Goal: Task Accomplishment & Management: Manage account settings

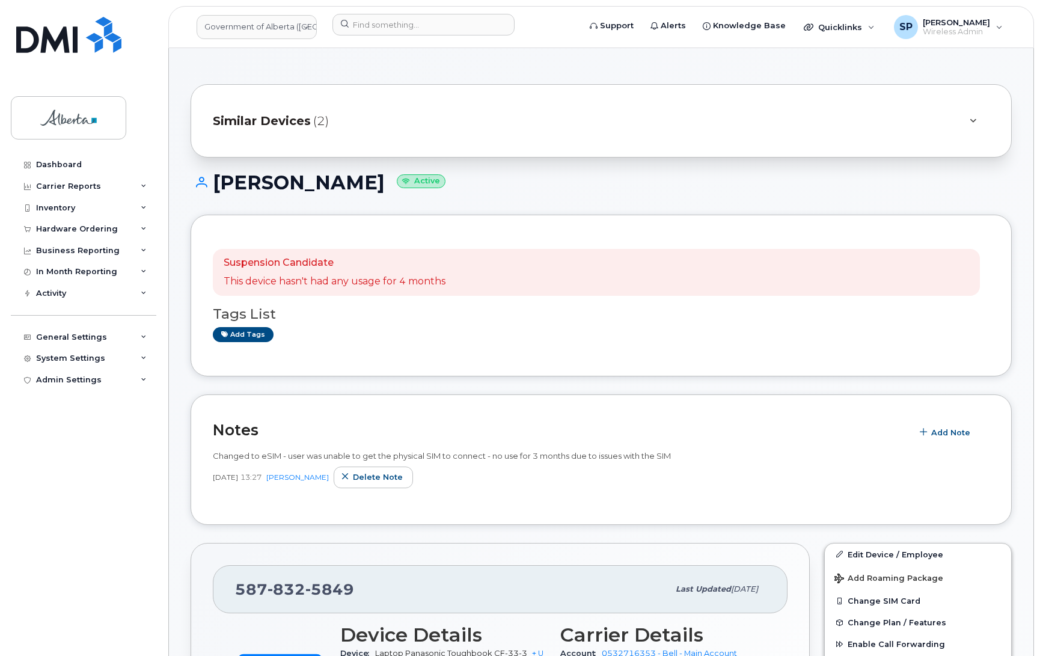
scroll to position [172, 0]
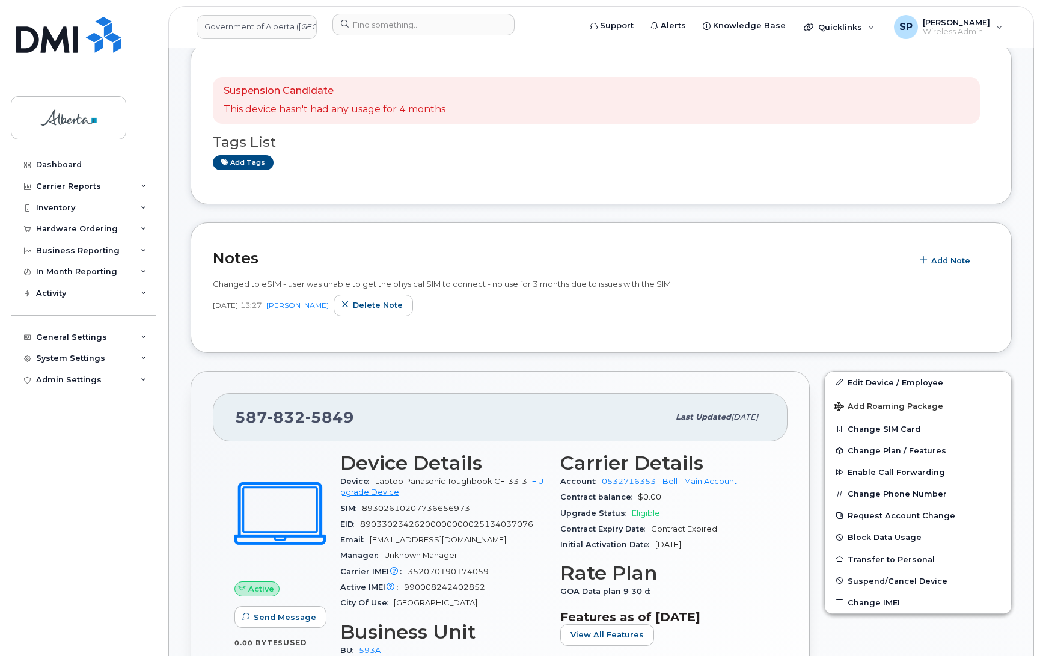
drag, startPoint x: 489, startPoint y: 503, endPoint x: 476, endPoint y: 530, distance: 30.4
click at [489, 503] on div "SIM [TECHNICAL_ID]" at bounding box center [443, 509] width 206 height 16
click at [540, 305] on div "[DATE] 13:27 [PERSON_NAME] note" at bounding box center [601, 306] width 777 height 22
click at [69, 230] on div "Hardware Ordering" at bounding box center [77, 229] width 82 height 10
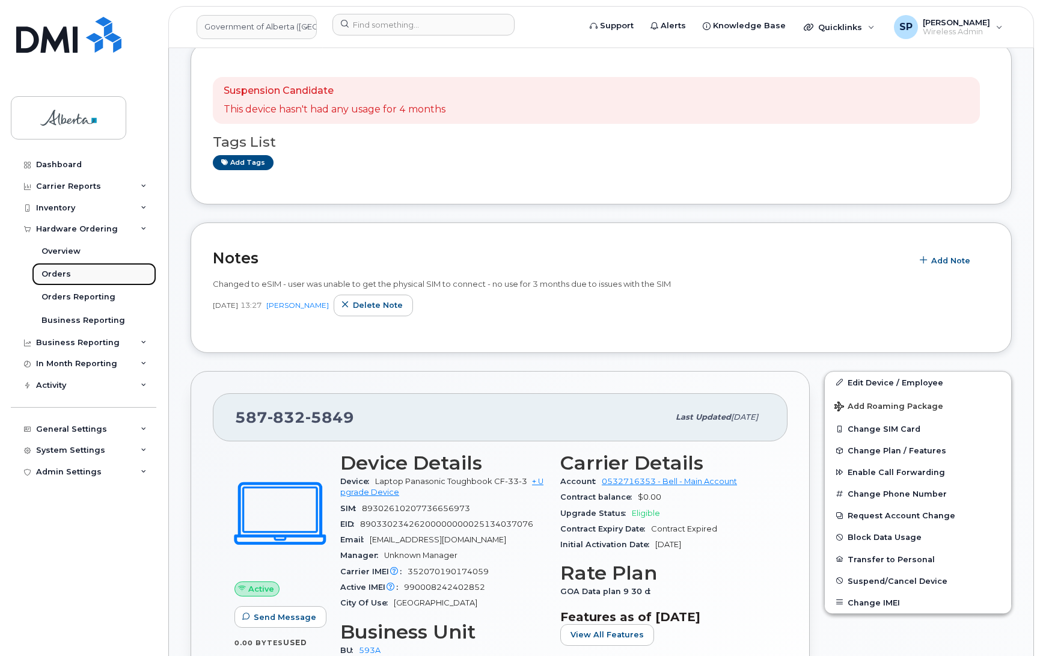
click at [60, 278] on div "Orders" at bounding box center [55, 274] width 29 height 11
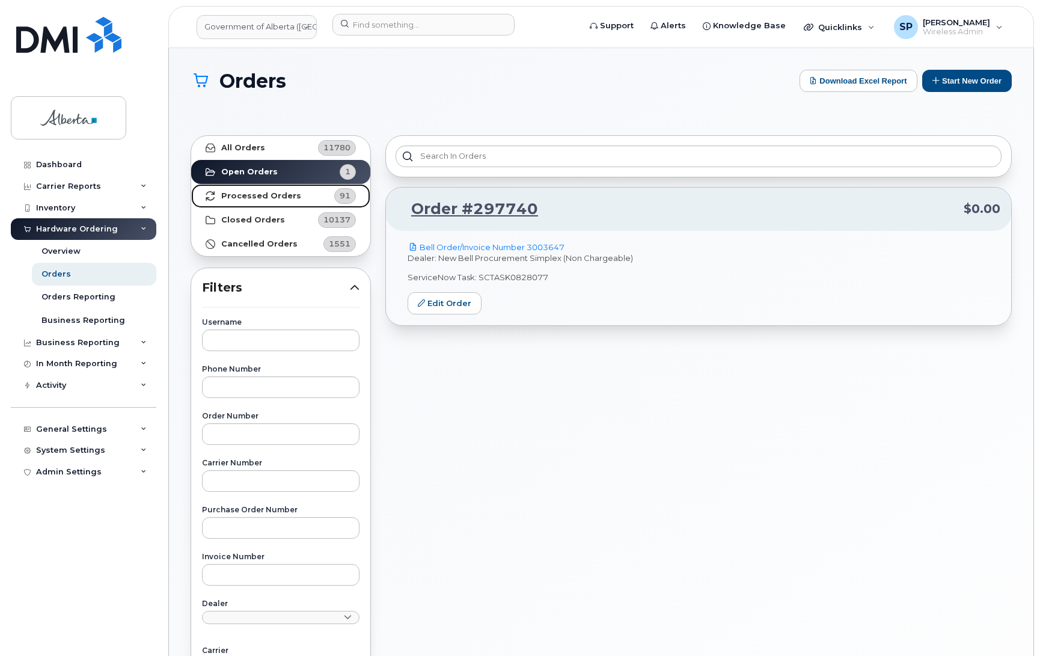
click at [247, 196] on strong "Processed Orders" at bounding box center [261, 196] width 80 height 10
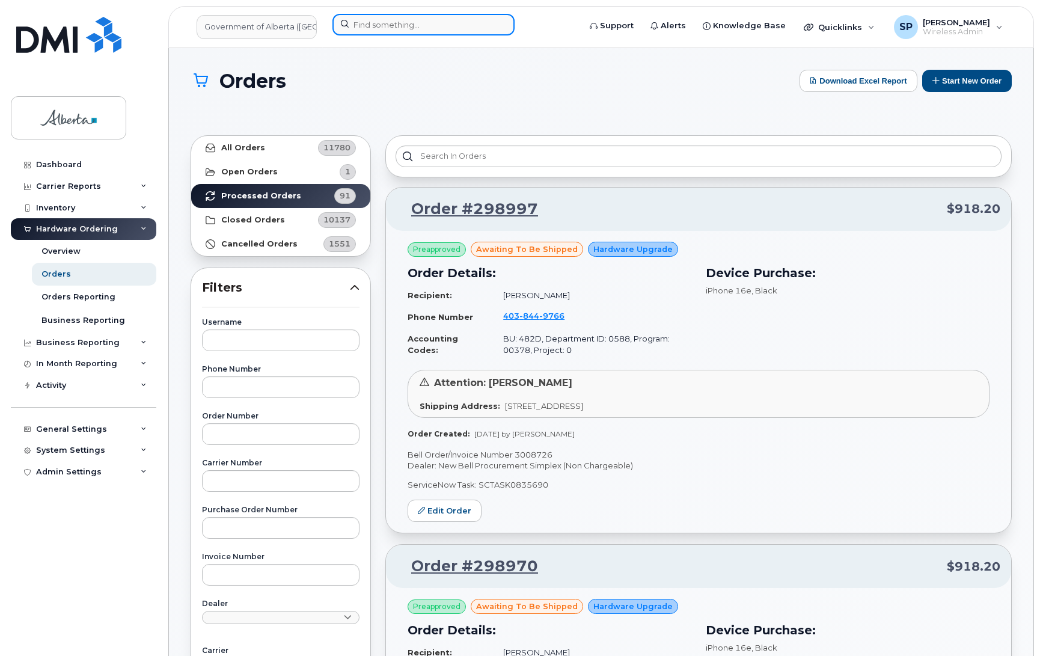
click at [398, 19] on input at bounding box center [424, 25] width 182 height 22
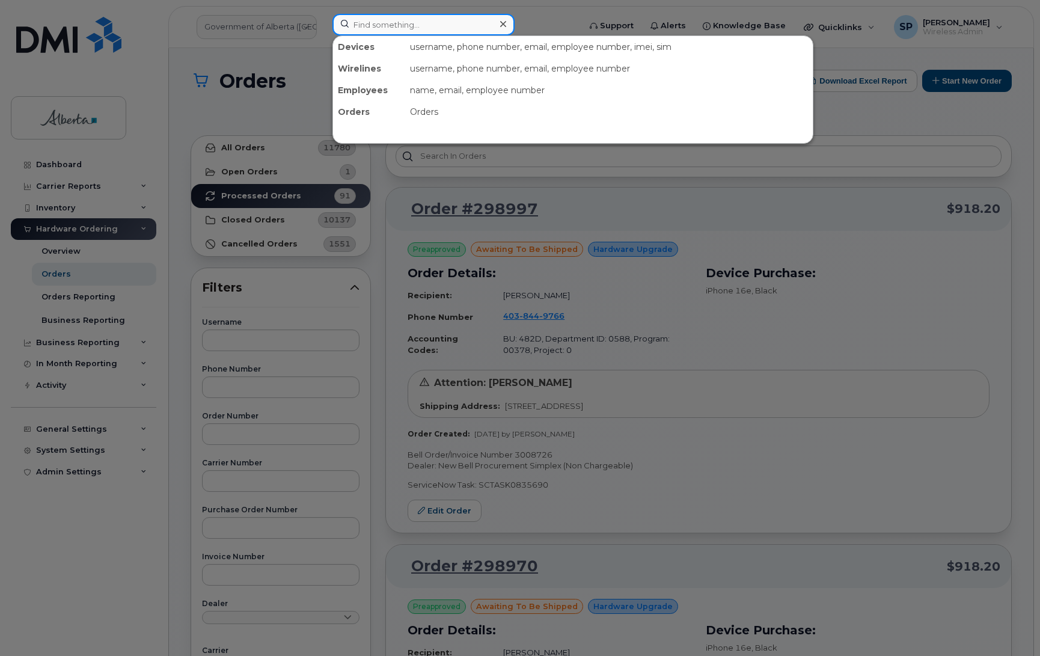
paste input "7802575485"
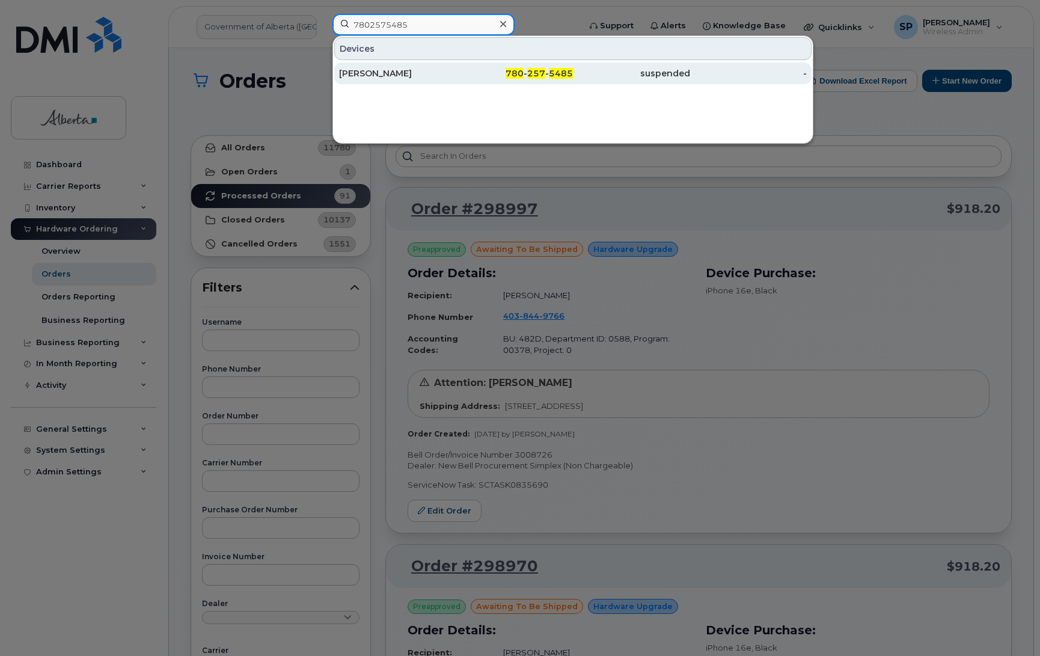
type input "7802575485"
click at [377, 75] on div "[PERSON_NAME]" at bounding box center [397, 73] width 117 height 12
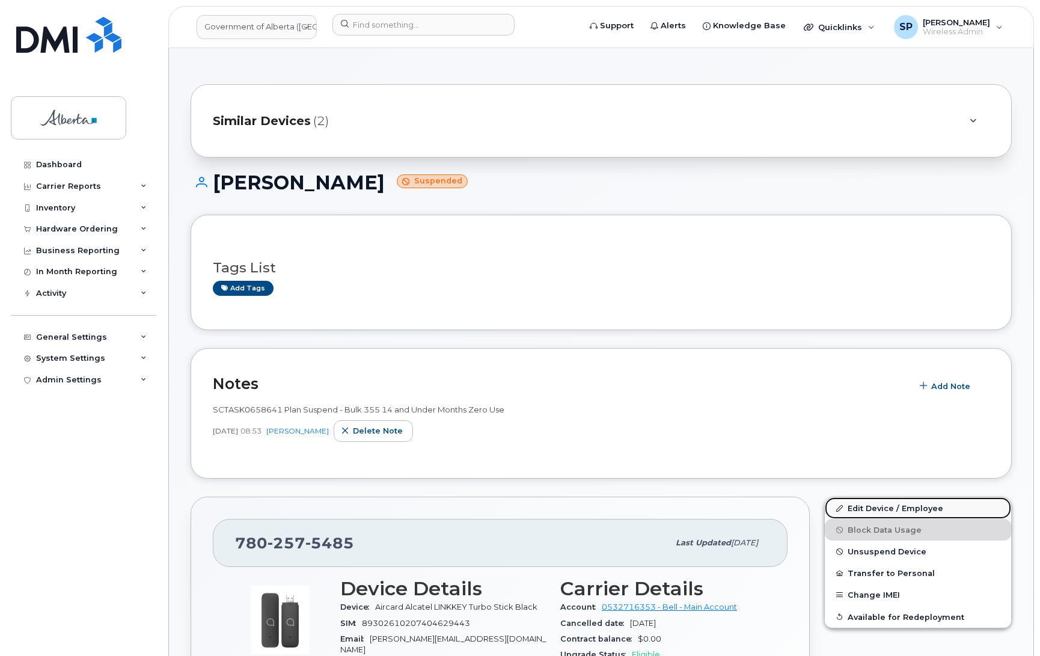
click at [864, 509] on link "Edit Device / Employee" at bounding box center [918, 508] width 186 height 22
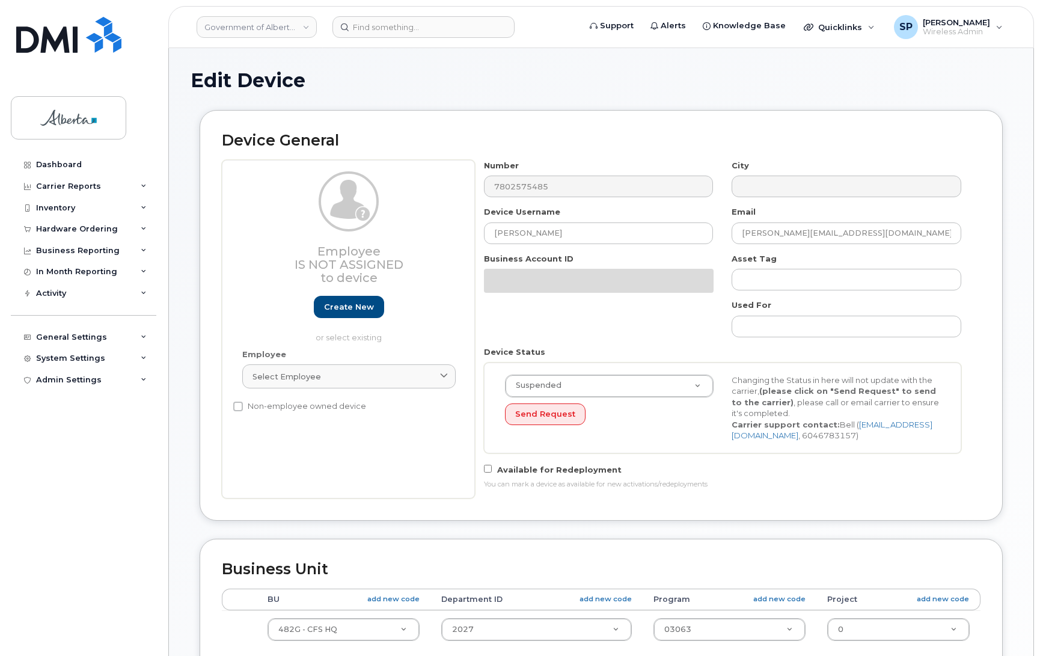
select select "4120337"
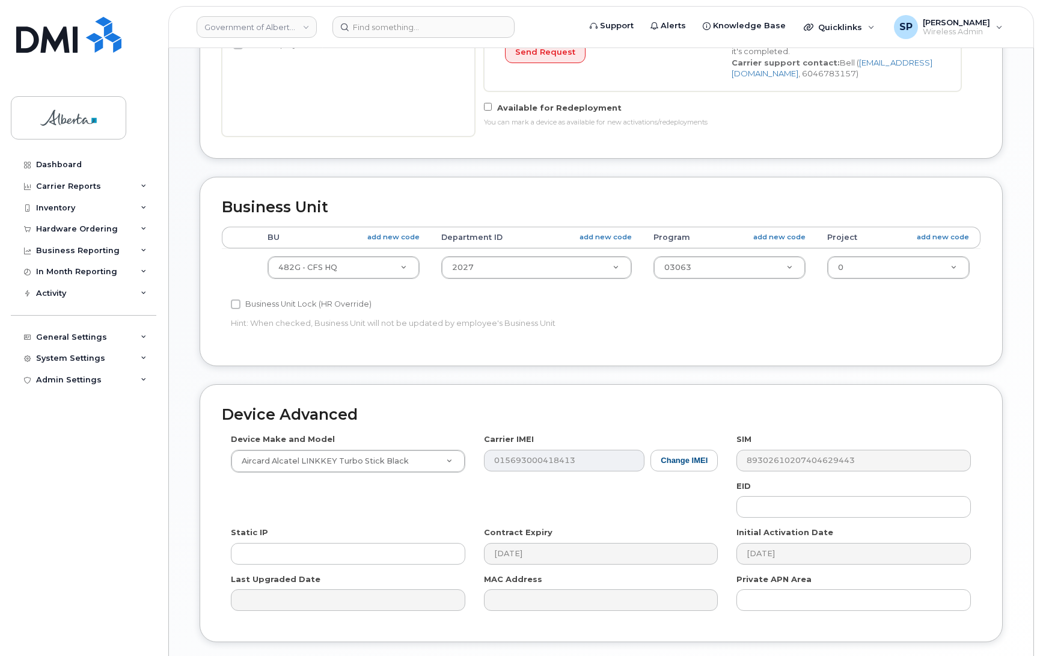
scroll to position [373, 0]
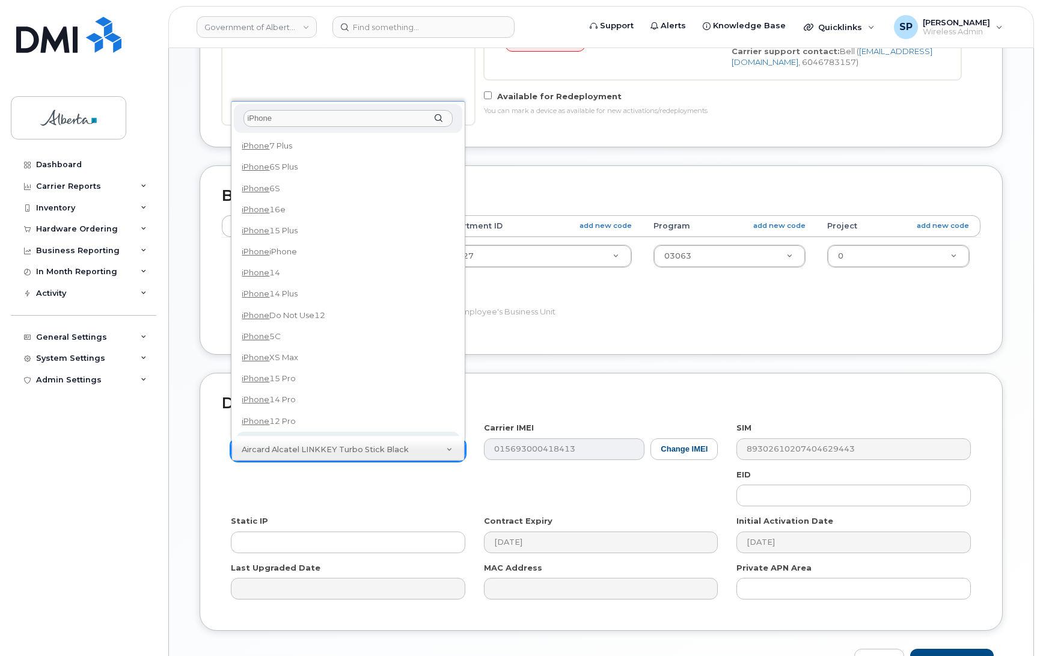
type input "iPhone"
select select "185"
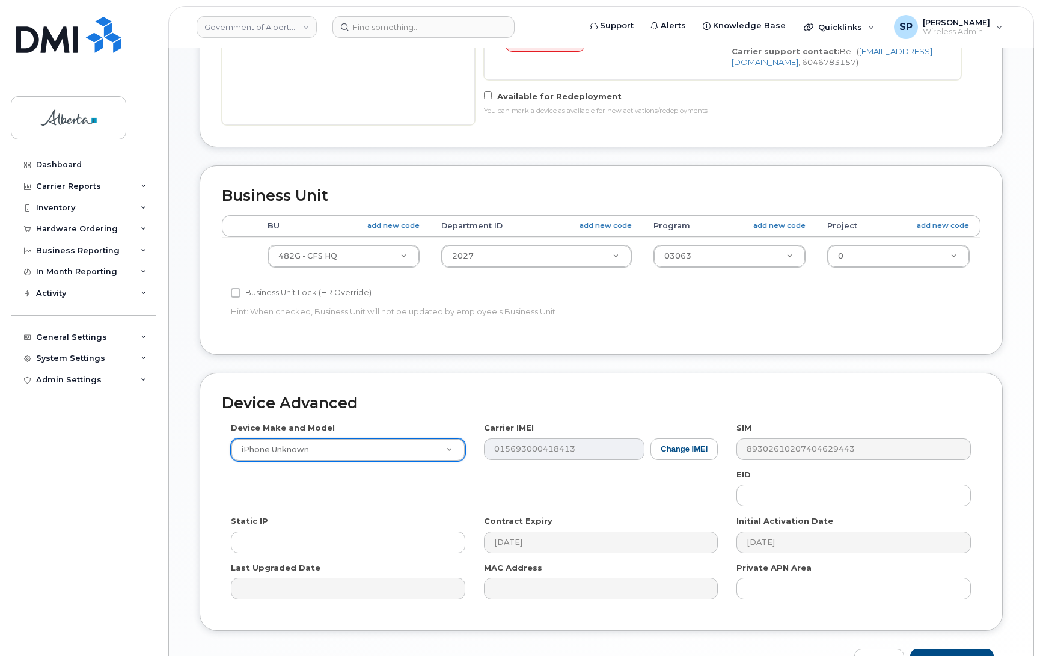
scroll to position [452, 0]
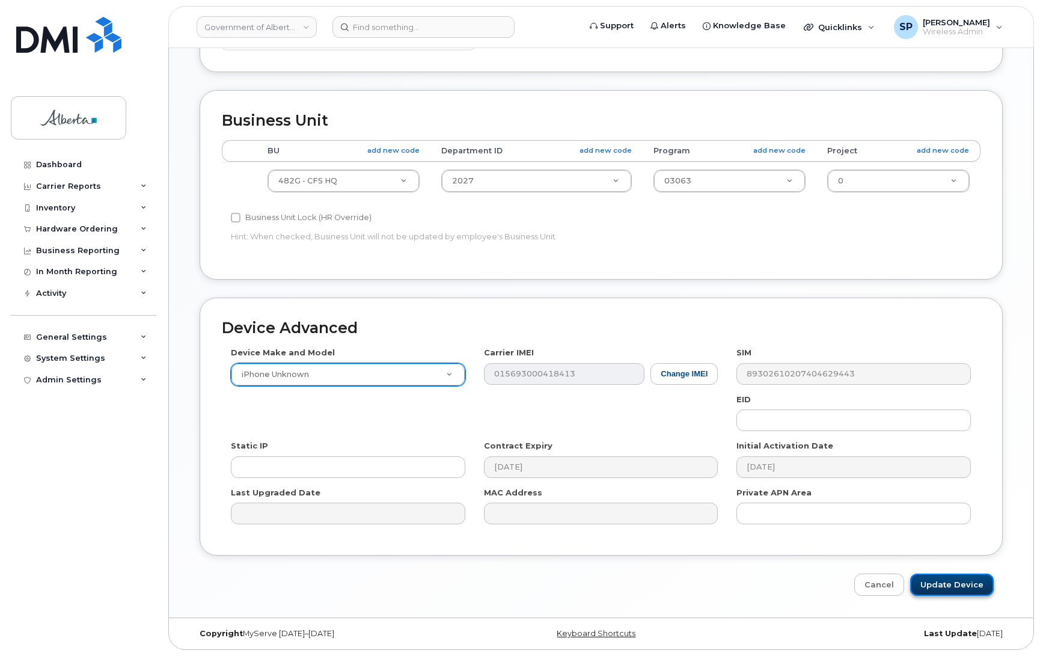
click at [947, 585] on input "Update Device" at bounding box center [952, 585] width 84 height 22
type input "Saving..."
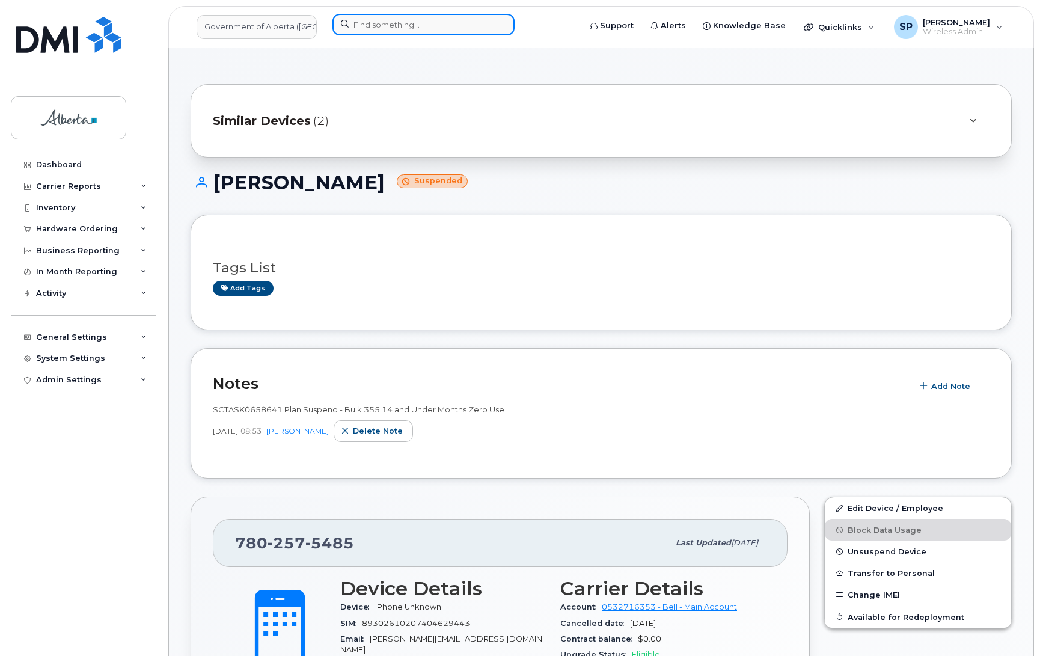
click at [380, 19] on input at bounding box center [424, 25] width 182 height 22
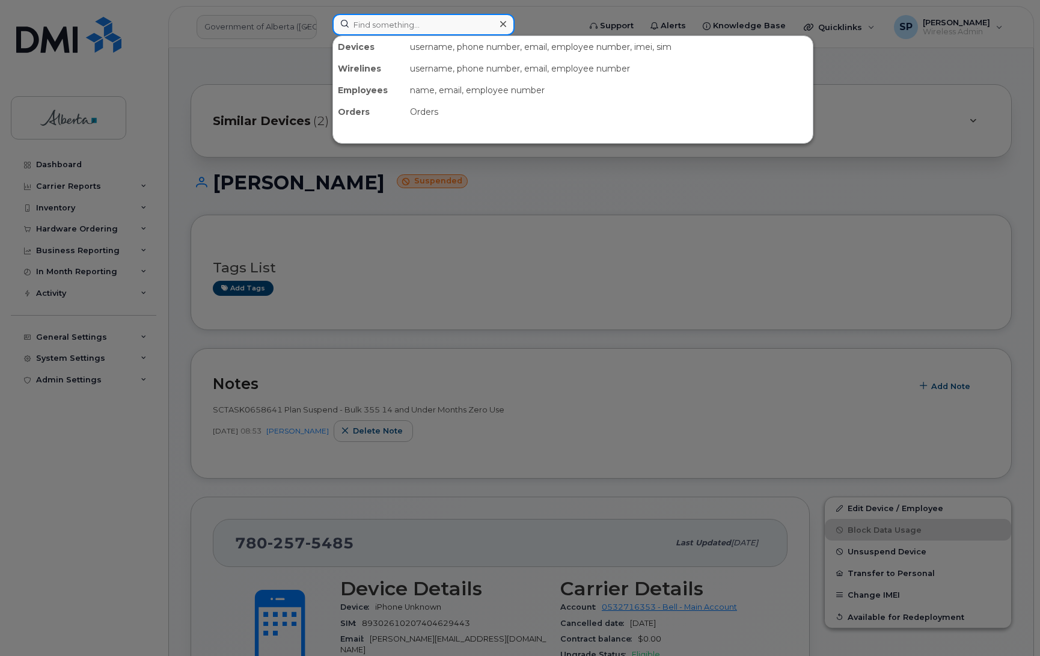
paste input "7803814745"
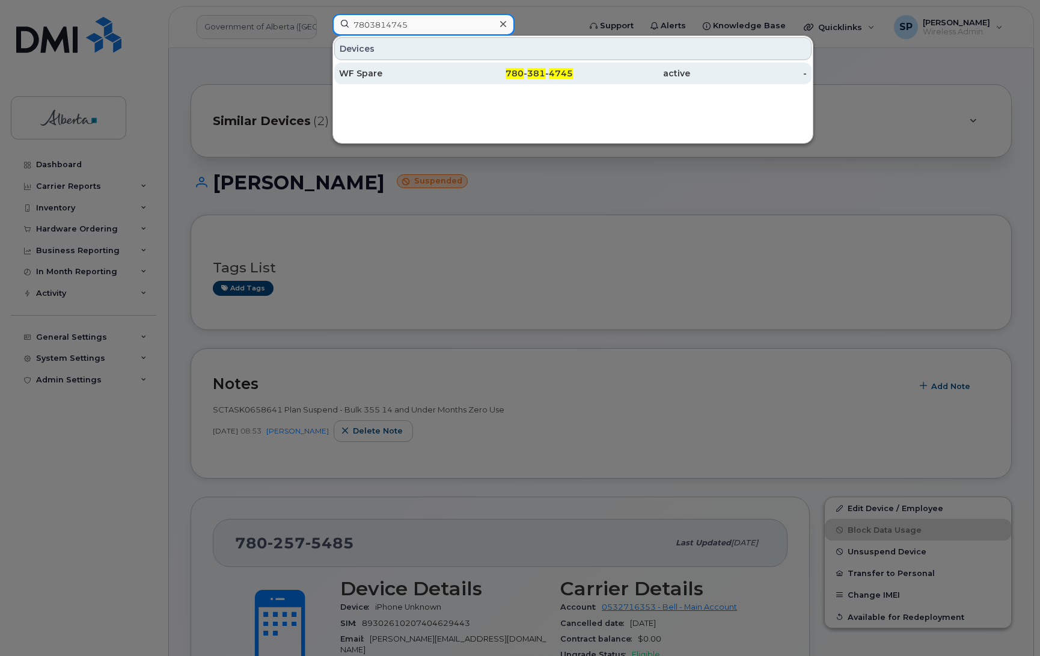
type input "7803814745"
click at [416, 79] on div "WF Spare" at bounding box center [397, 73] width 117 height 12
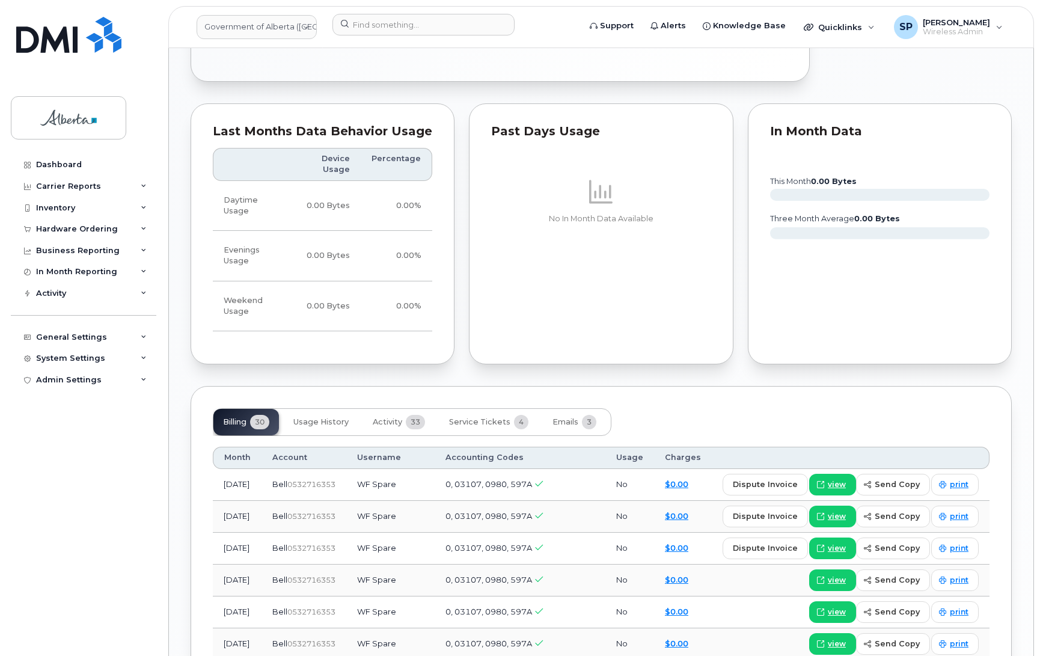
scroll to position [964, 0]
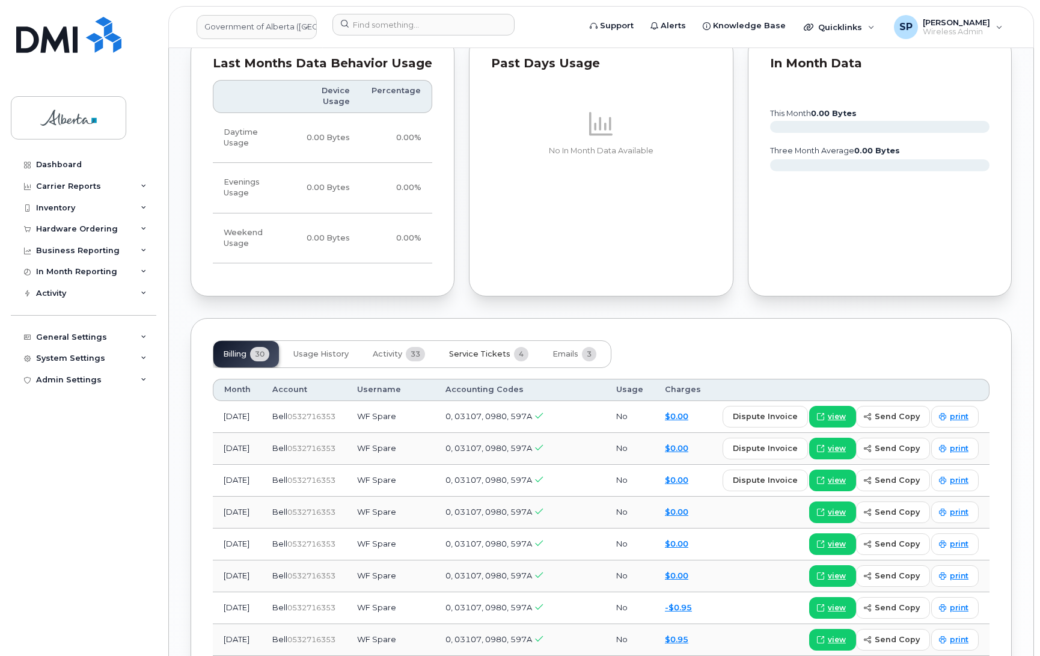
click at [472, 349] on span "Service Tickets" at bounding box center [479, 354] width 61 height 10
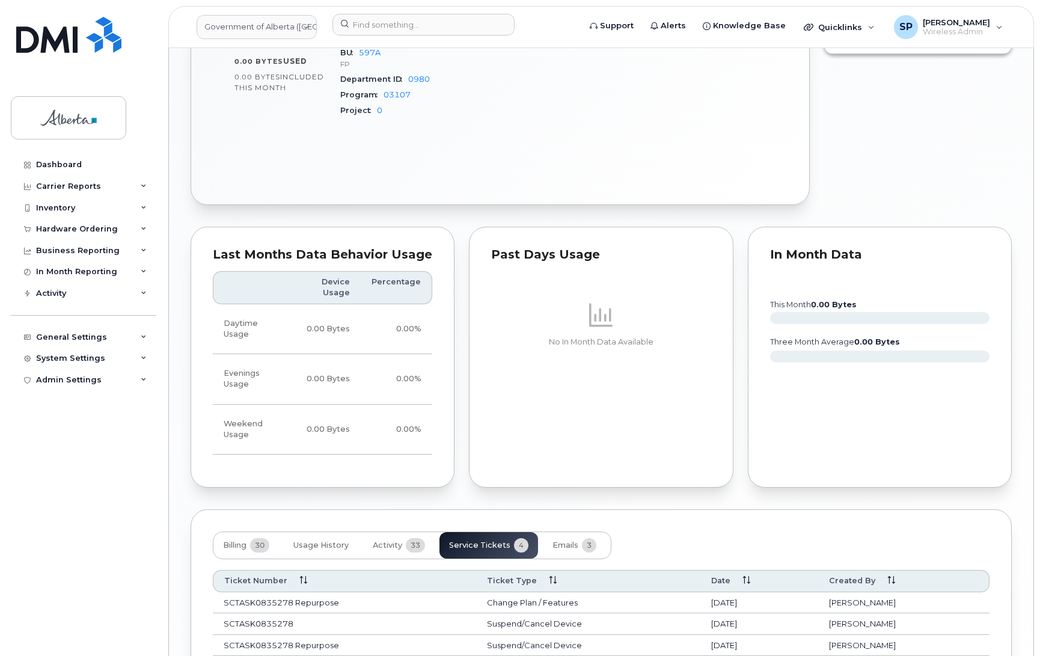
scroll to position [890, 0]
